Goal: Transaction & Acquisition: Purchase product/service

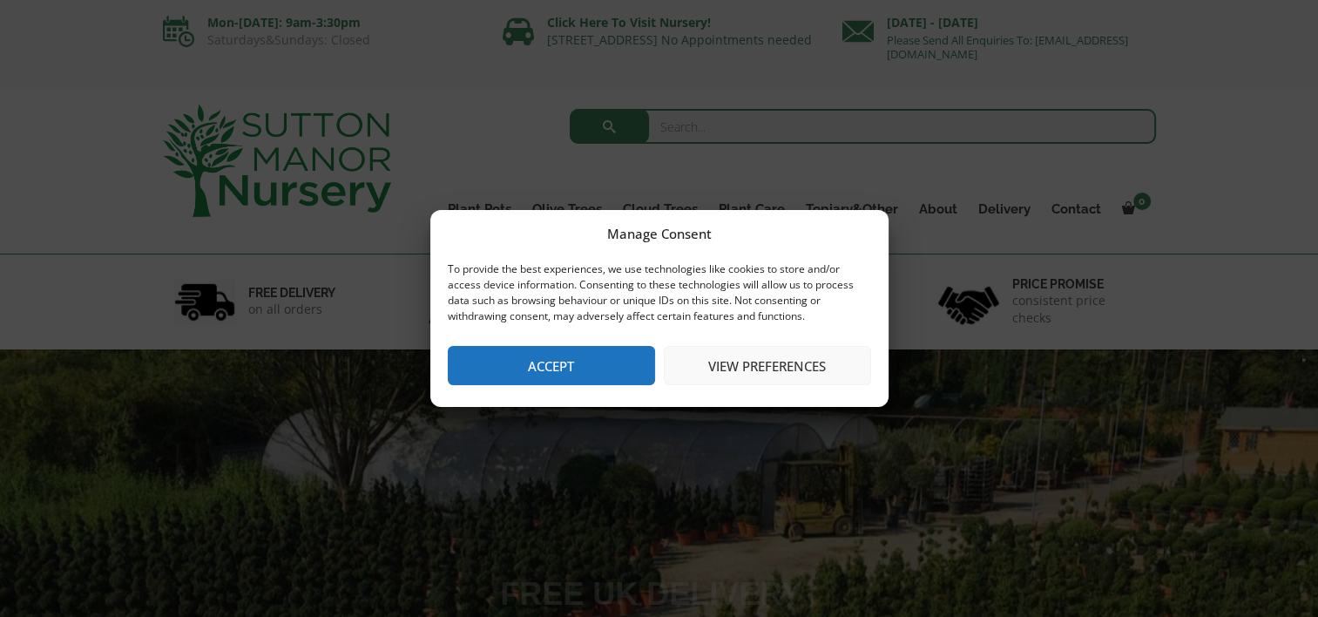
click at [603, 375] on button "Accept" at bounding box center [551, 365] width 207 height 39
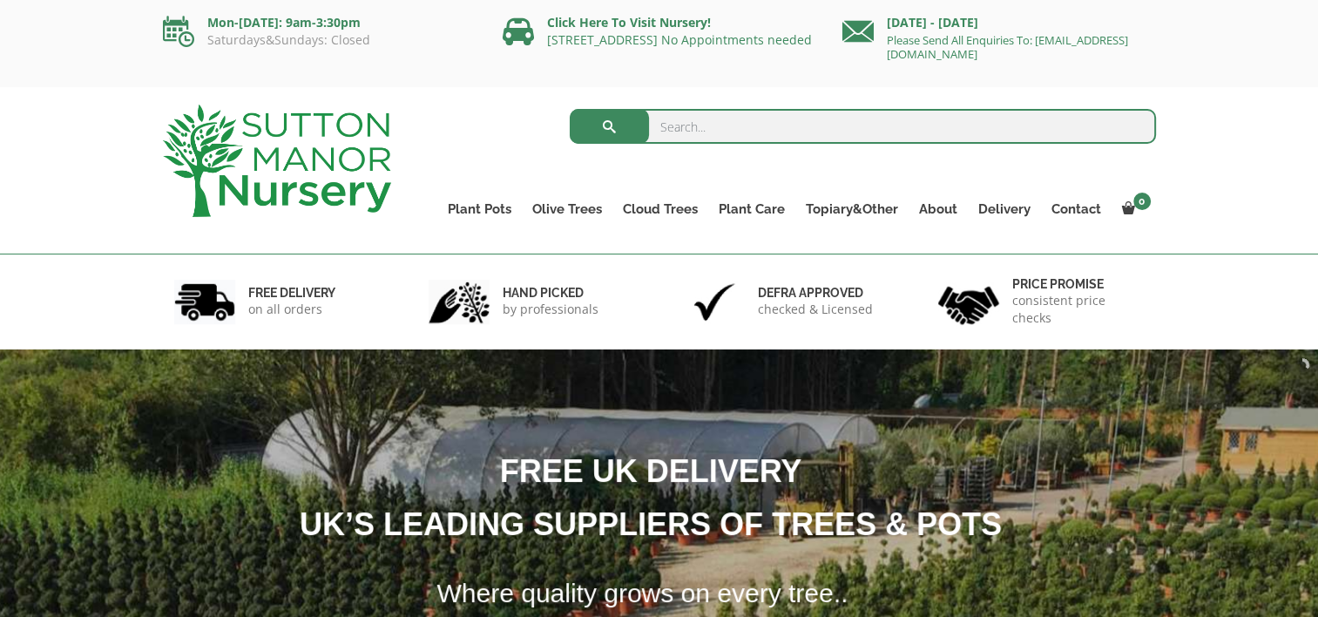
click at [815, 131] on input "search" at bounding box center [863, 126] width 586 height 35
type input "[PERSON_NAME]"
click at [610, 126] on span "submit" at bounding box center [610, 126] width 0 height 0
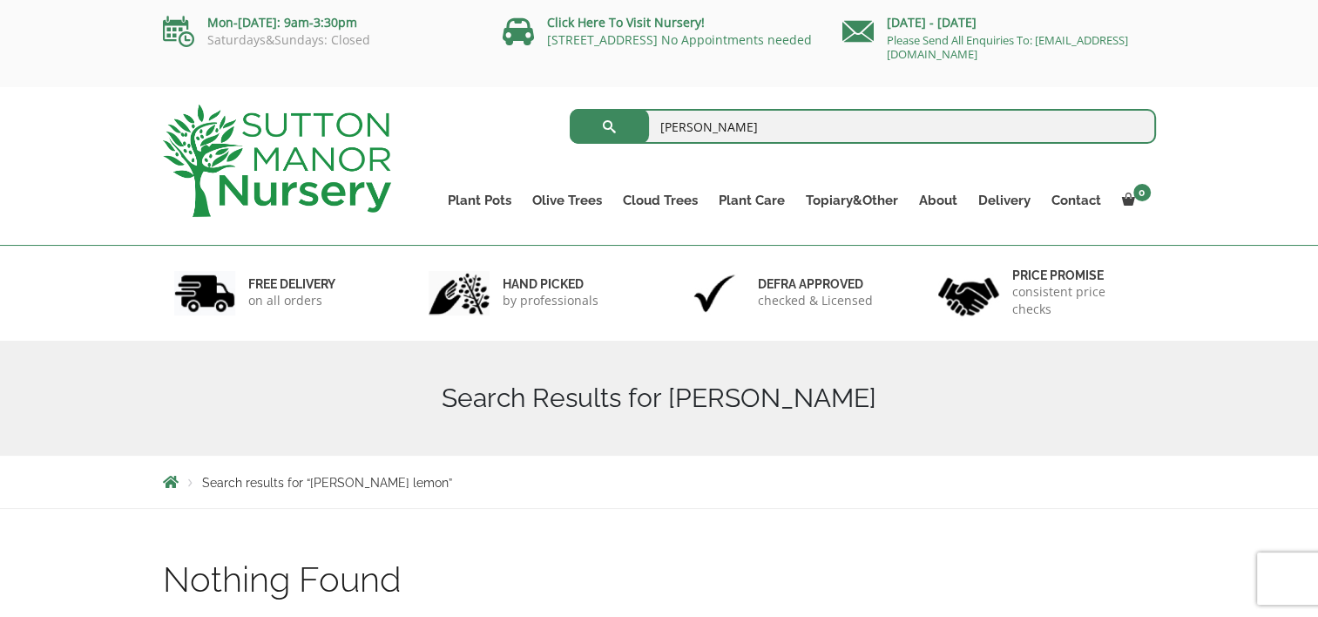
drag, startPoint x: 744, startPoint y: 127, endPoint x: 636, endPoint y: 111, distance: 109.1
click at [636, 111] on form "[PERSON_NAME] lemon Search for:" at bounding box center [863, 127] width 586 height 44
type input "m"
type input "lemon trees"
click at [570, 109] on button "submit" at bounding box center [609, 126] width 79 height 35
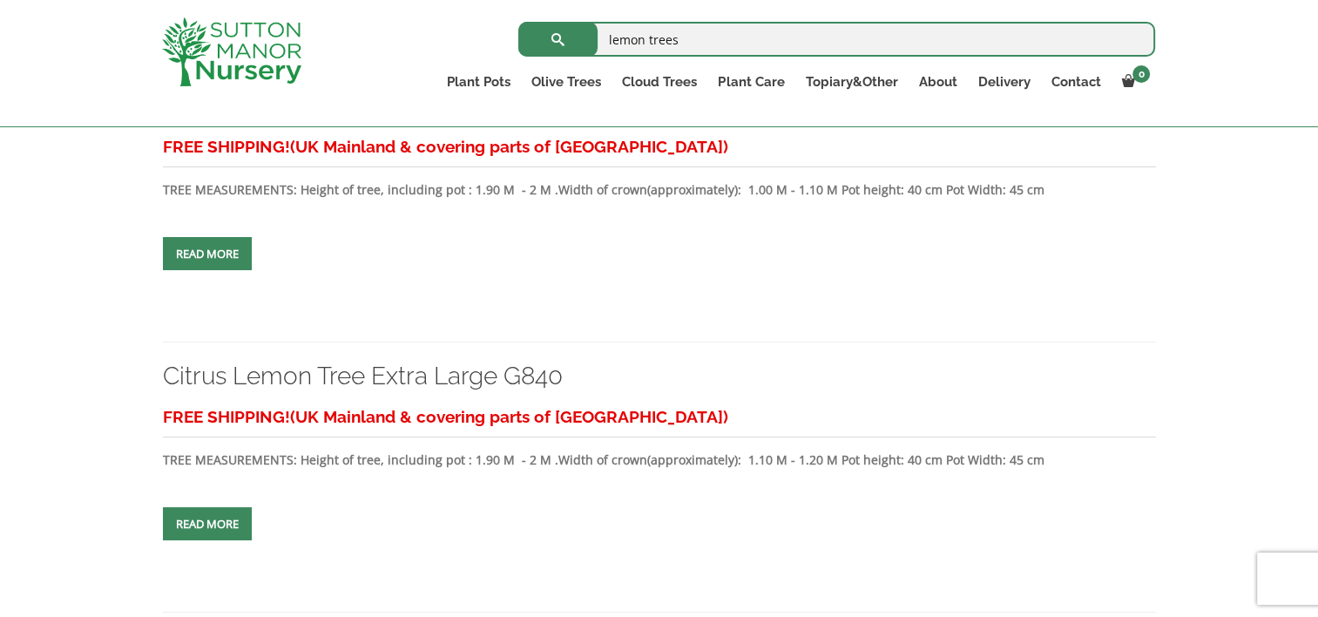
scroll to position [1132, 0]
click at [217, 240] on link "Read more" at bounding box center [207, 252] width 89 height 33
